Goal: Check status

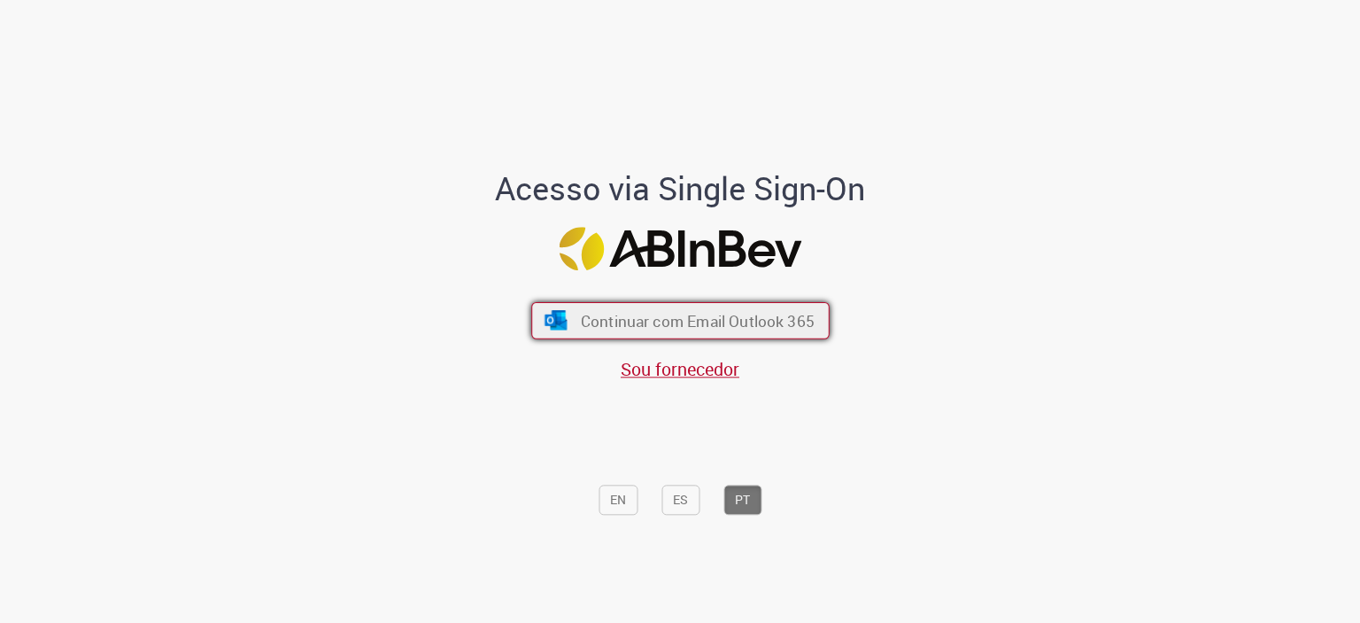
click at [598, 314] on span "Continuar com Email Outlook 365" at bounding box center [697, 320] width 234 height 20
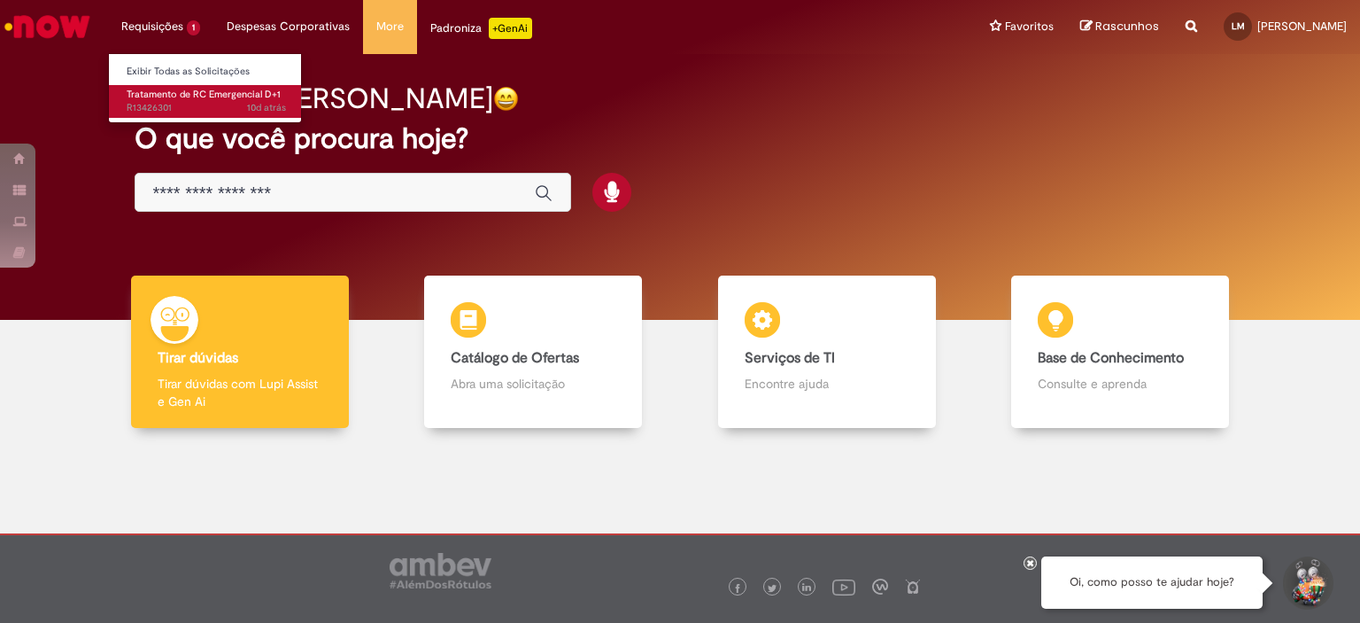
click at [181, 113] on span "10d atrás 10 dias atrás R13426301" at bounding box center [206, 108] width 159 height 14
click at [174, 102] on span "10d atrás 10 dias atrás R13426301" at bounding box center [206, 108] width 159 height 14
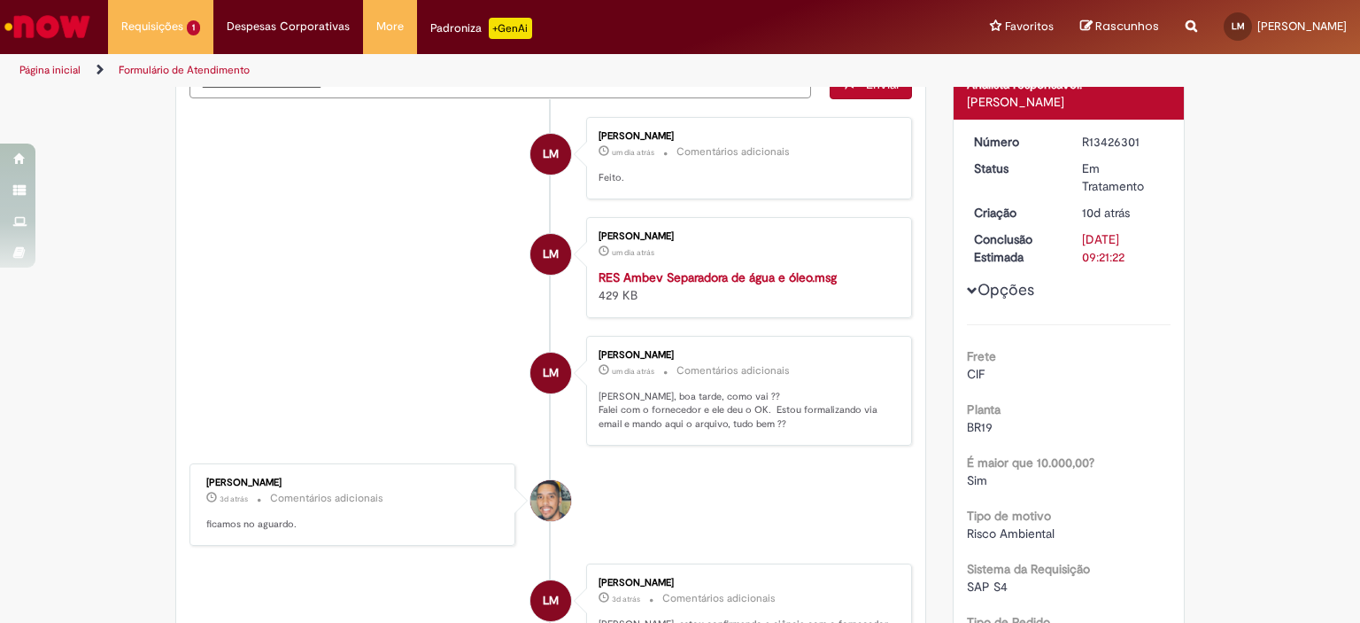
scroll to position [266, 0]
